Goal: Information Seeking & Learning: Learn about a topic

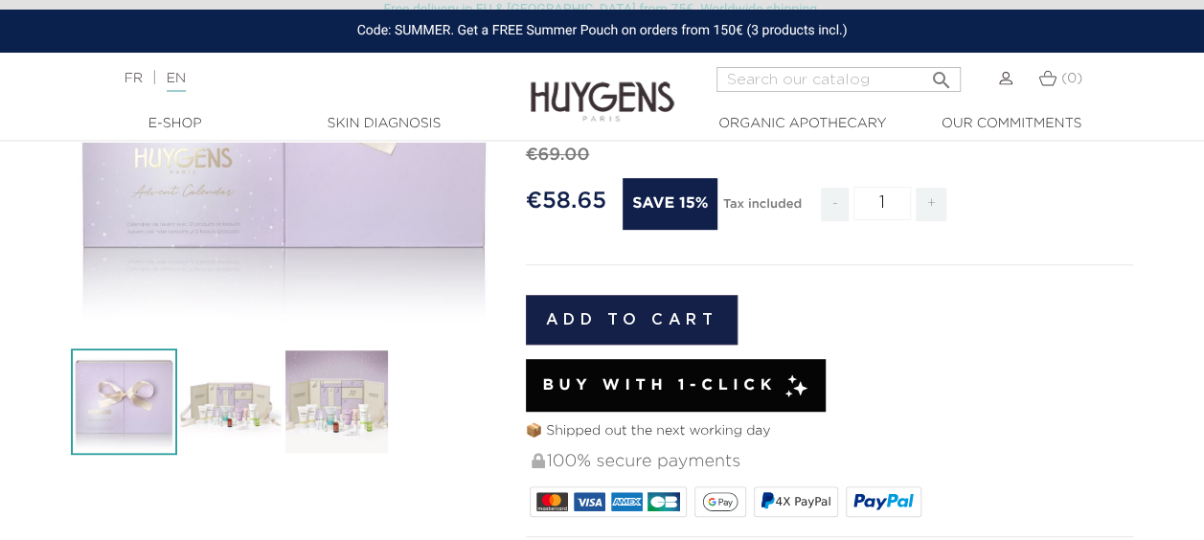
scroll to position [383, 0]
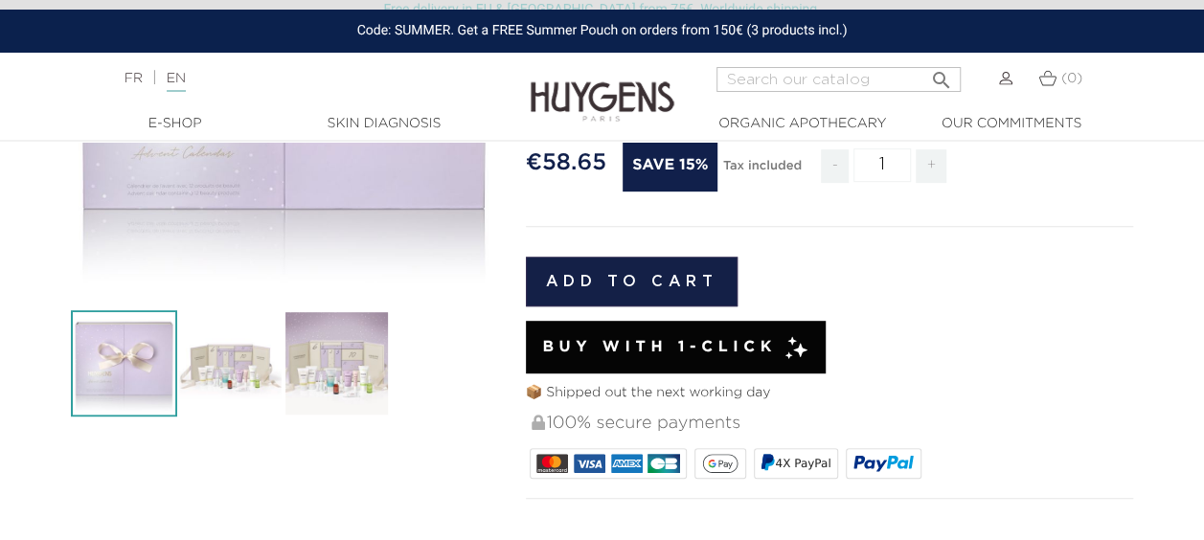
click at [327, 408] on img at bounding box center [336, 363] width 106 height 106
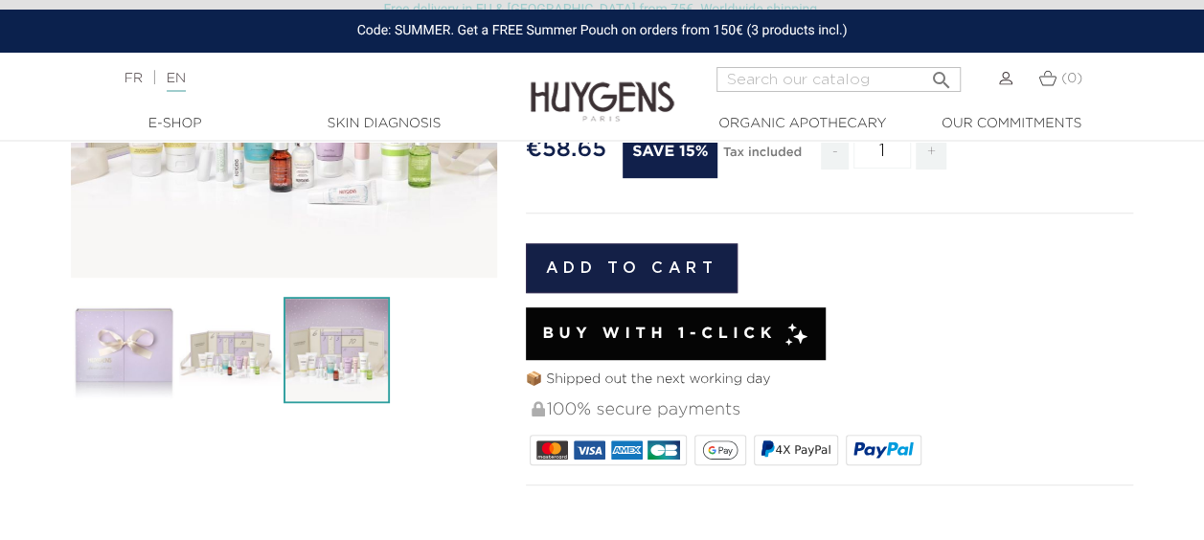
scroll to position [460, 0]
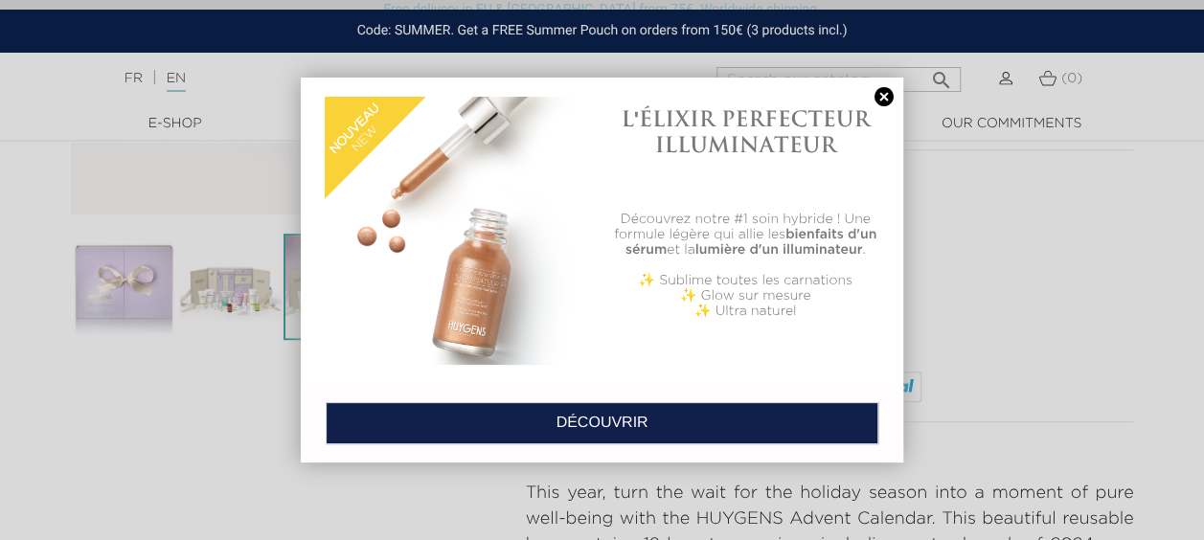
click at [226, 290] on div at bounding box center [602, 270] width 1204 height 540
click at [881, 92] on link at bounding box center [883, 97] width 27 height 20
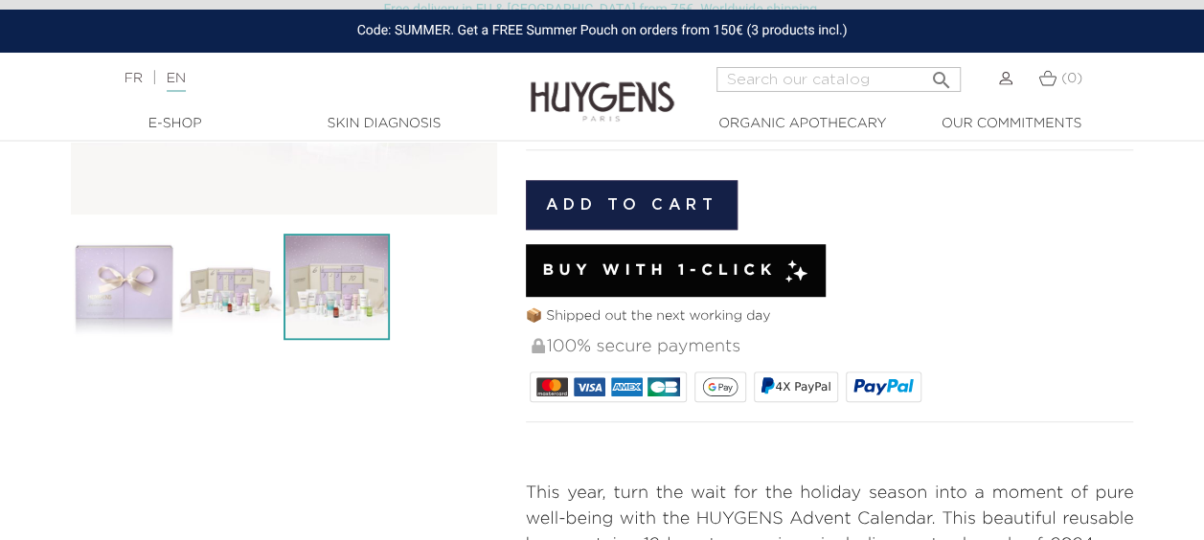
click at [343, 280] on img at bounding box center [336, 287] width 106 height 106
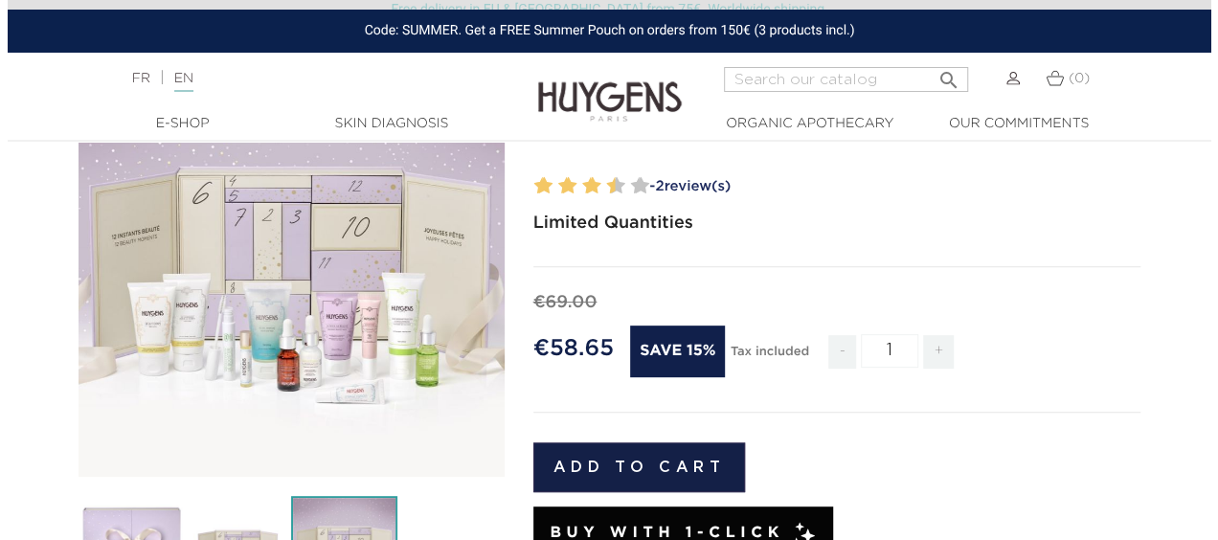
scroll to position [153, 0]
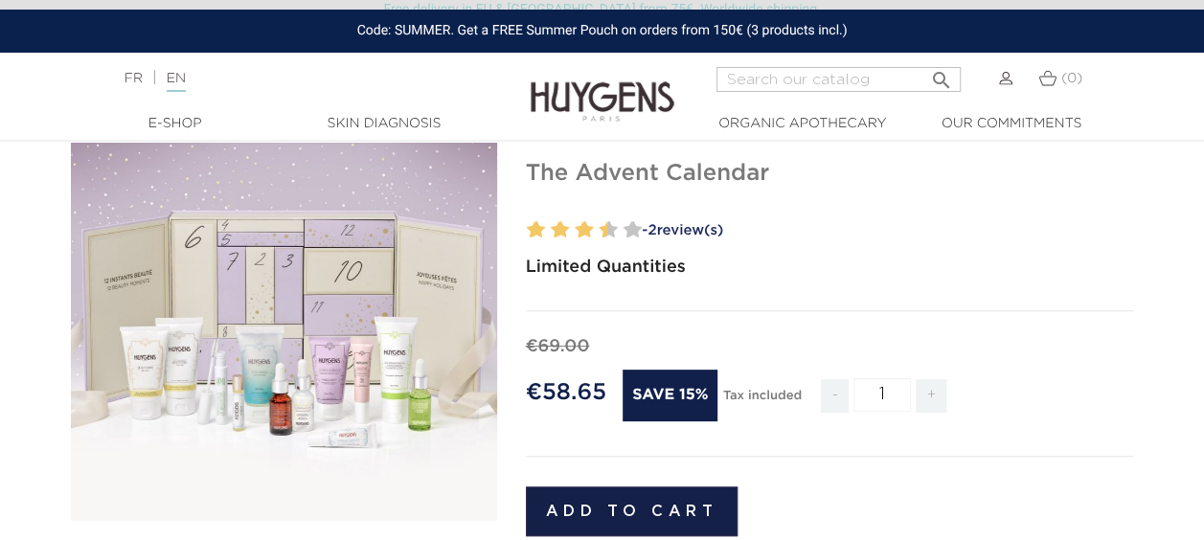
click at [340, 280] on div "" at bounding box center [284, 308] width 426 height 426
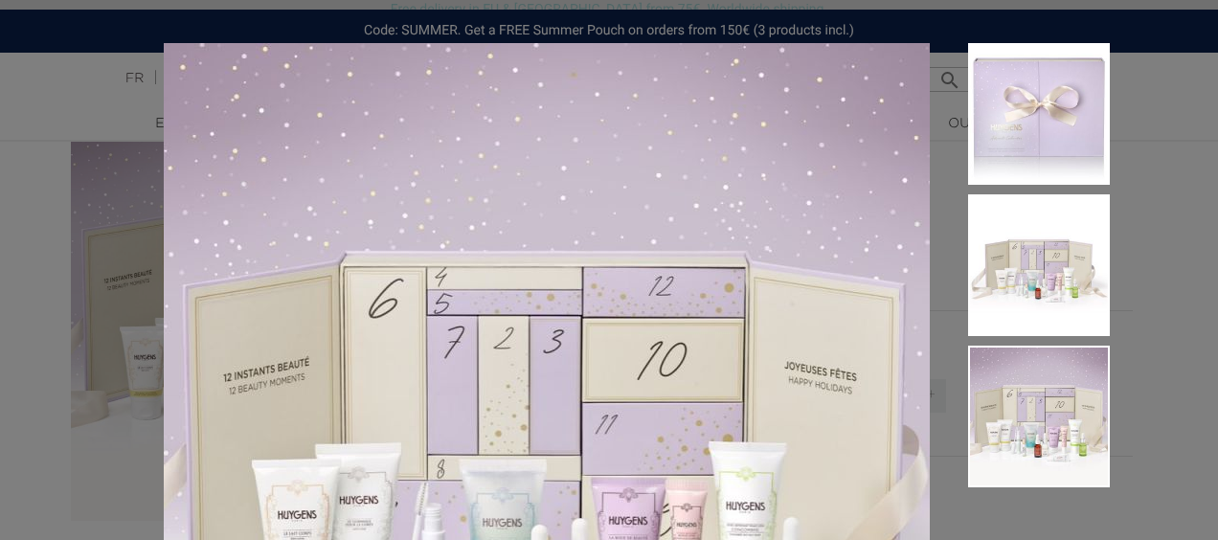
click at [1039, 424] on img at bounding box center [1039, 417] width 142 height 142
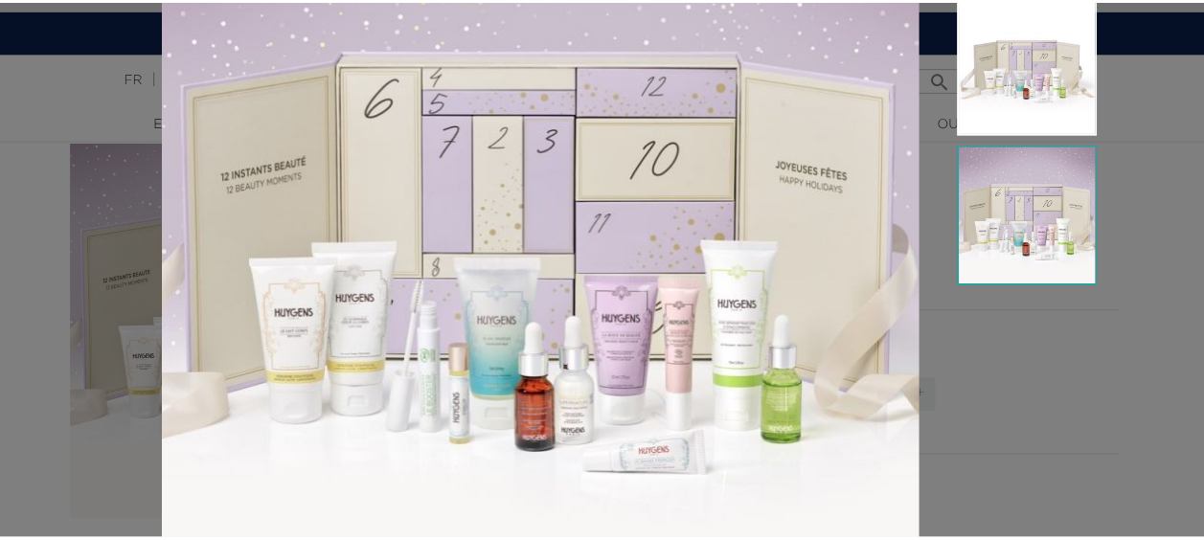
scroll to position [345, 0]
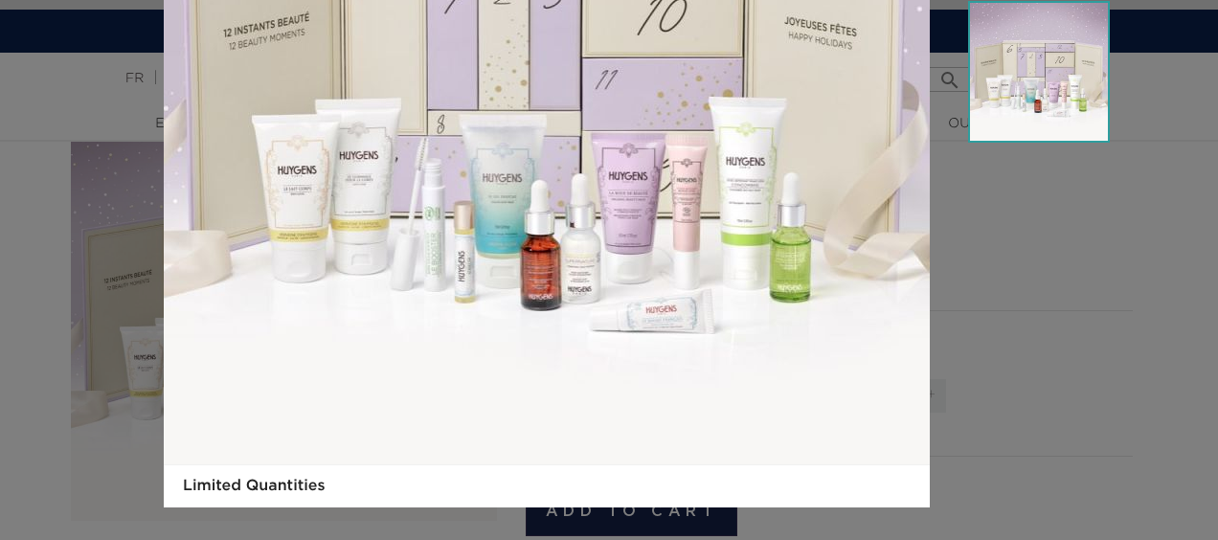
click at [1123, 326] on div "Limited Quantities" at bounding box center [609, 270] width 1218 height 540
